Goal: Transaction & Acquisition: Purchase product/service

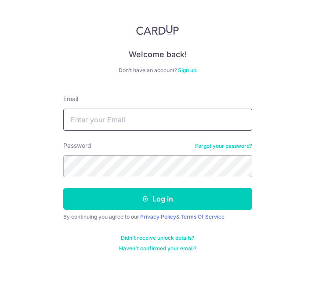
type input "phua.ghee.chee@gmail.com"
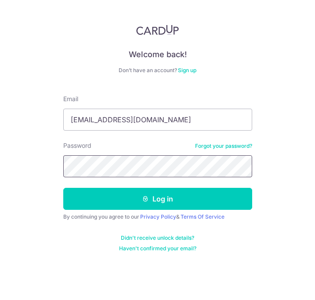
click at [157, 199] on button "Log in" at bounding box center [157, 199] width 189 height 22
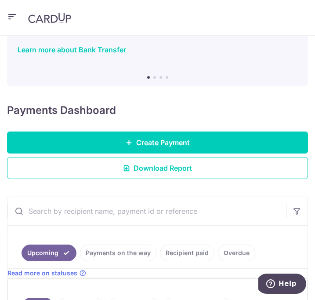
scroll to position [58, 0]
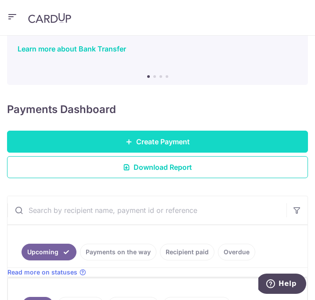
click at [70, 144] on link "Create Payment" at bounding box center [157, 142] width 301 height 22
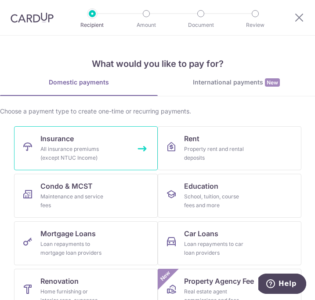
click at [96, 148] on div "All insurance premiums (except NTUC Income)" at bounding box center [71, 154] width 63 height 18
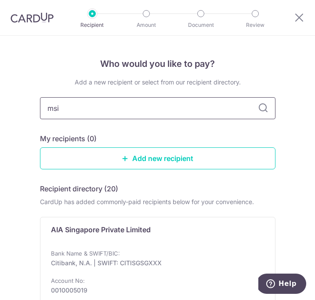
type input "msig"
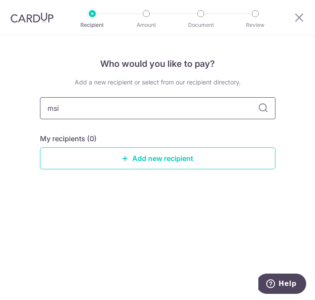
type input "msig"
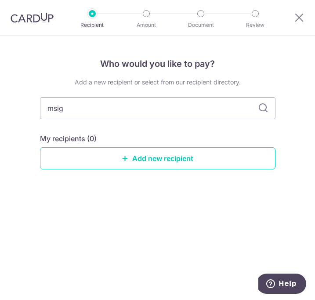
click at [264, 109] on icon at bounding box center [263, 108] width 11 height 11
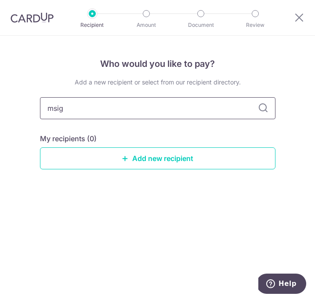
click at [185, 106] on input "msig" at bounding box center [158, 108] width 236 height 22
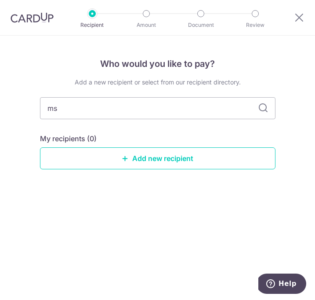
type input "m"
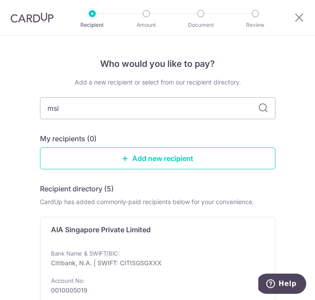
type input "msig"
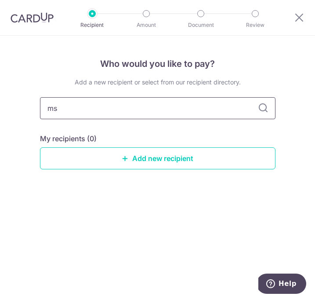
type input "m"
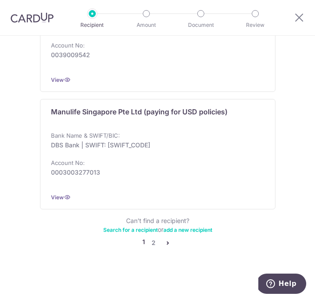
scroll to position [1184, 0]
click at [168, 244] on icon "pager" at bounding box center [168, 242] width 7 height 7
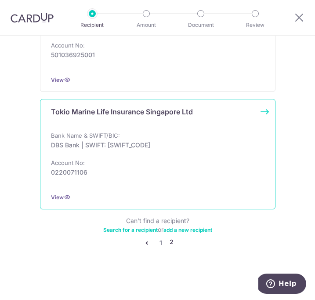
scroll to position [1193, 0]
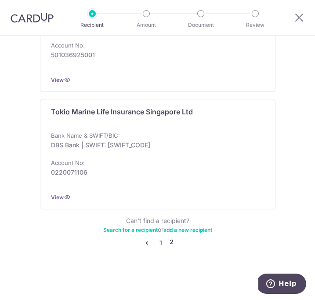
click at [145, 232] on link "Search for a recipient" at bounding box center [130, 230] width 55 height 7
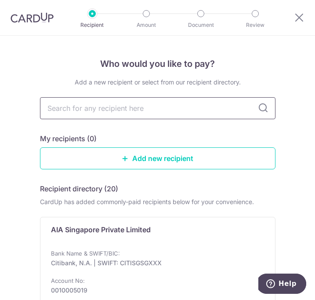
click at [131, 107] on input "text" at bounding box center [158, 108] width 236 height 22
type input "msig"
